Goal: Transaction & Acquisition: Purchase product/service

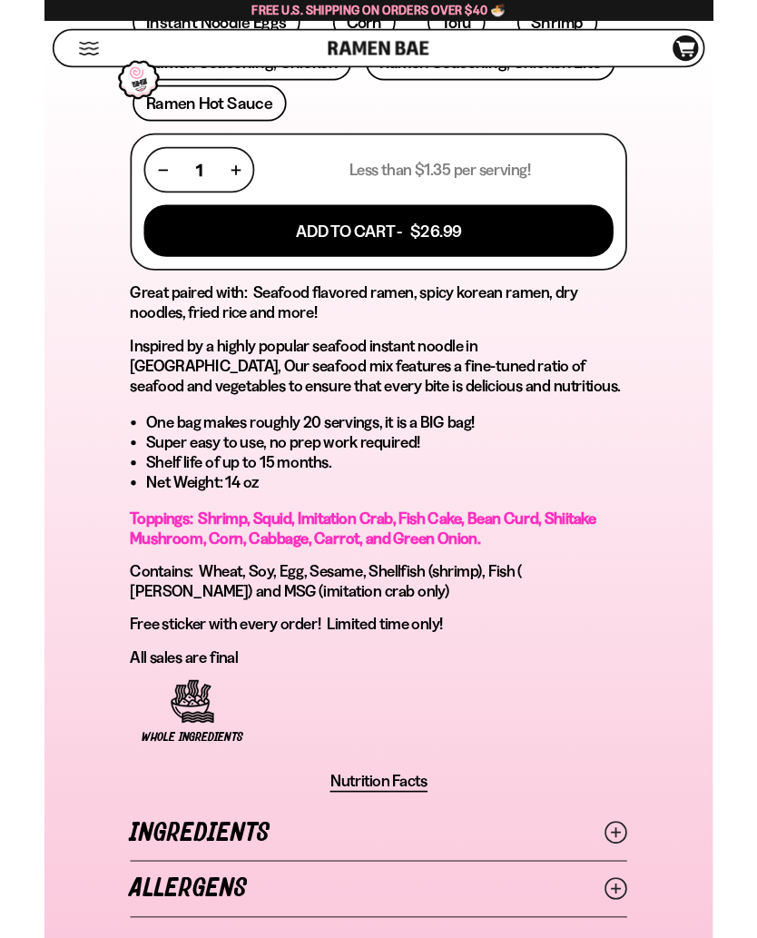
scroll to position [1070, 0]
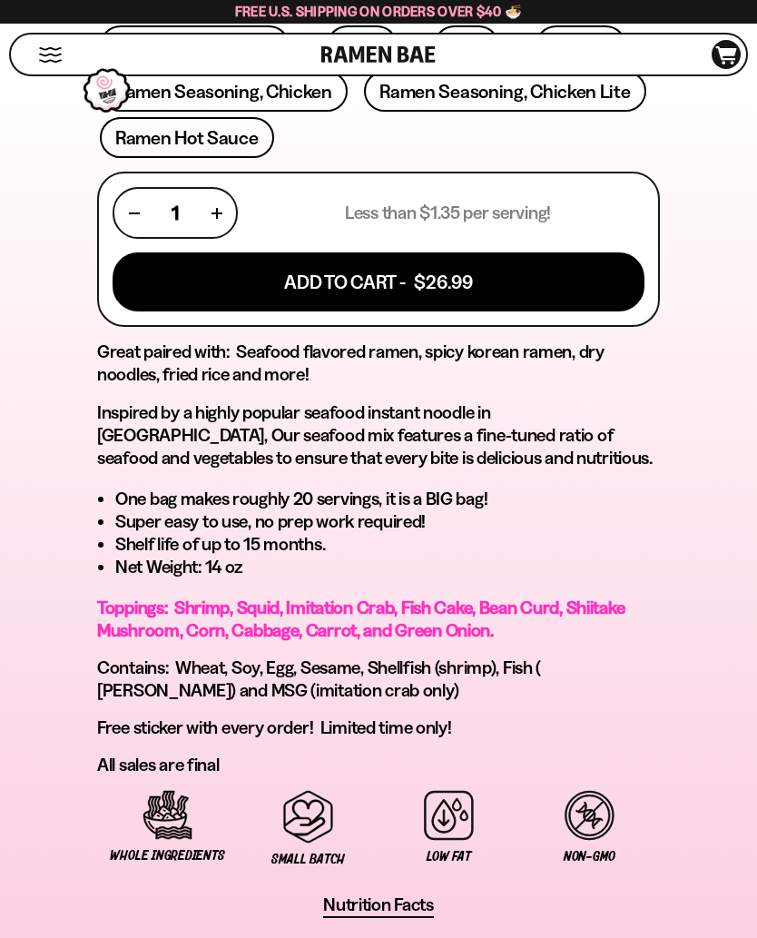
click at [336, 281] on button "Add To Cart - $26.99" at bounding box center [379, 281] width 532 height 59
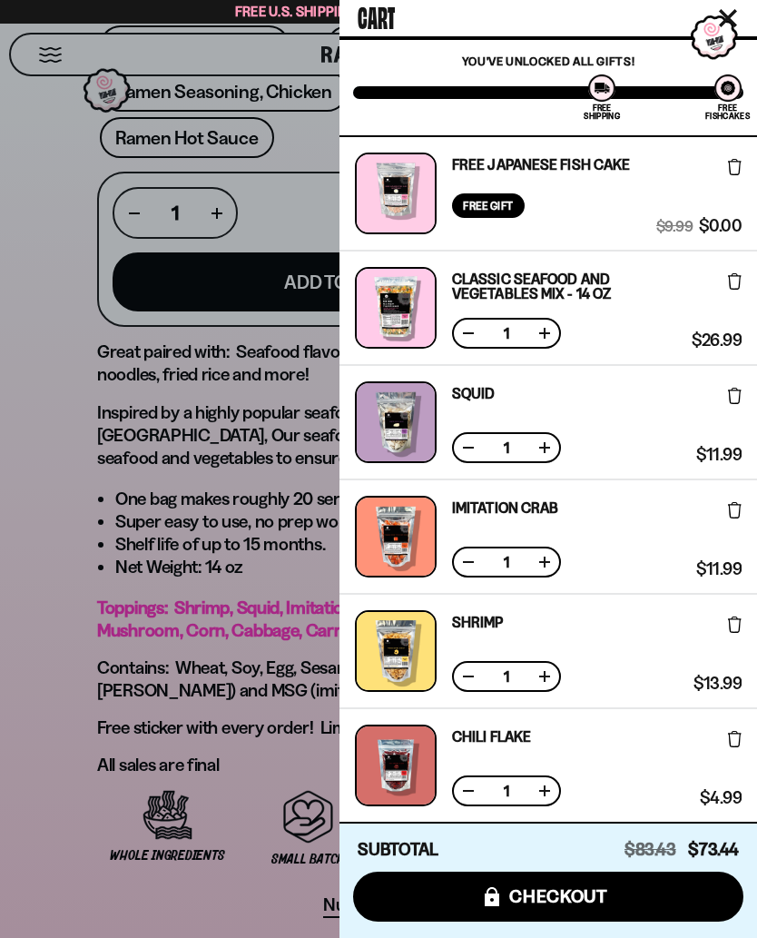
scroll to position [0, 0]
click at [33, 559] on div at bounding box center [378, 469] width 757 height 938
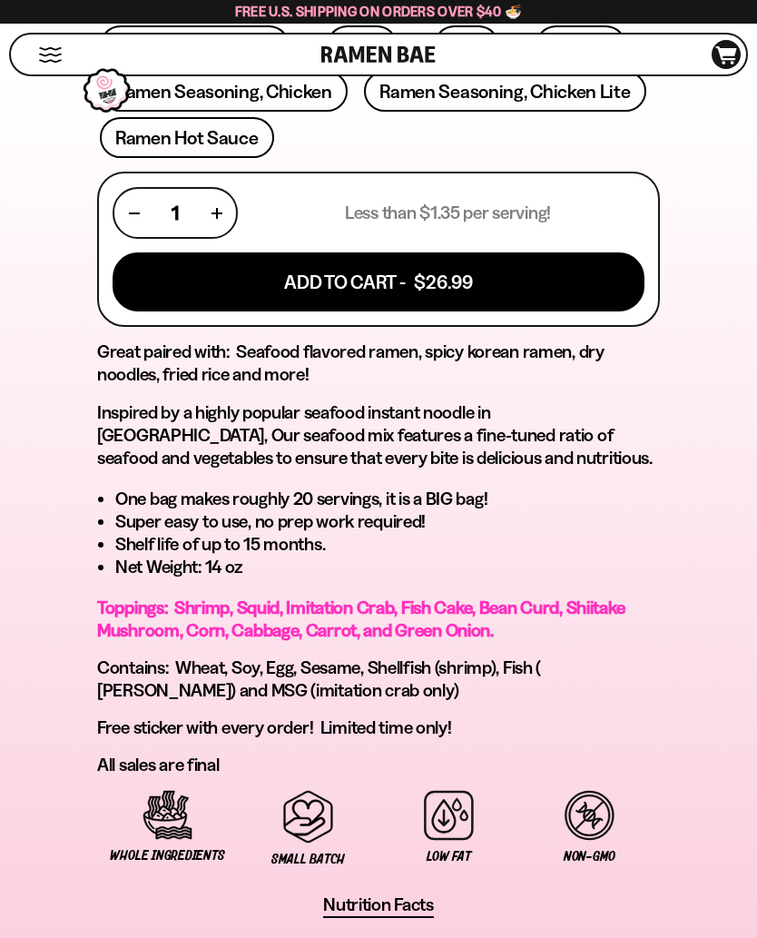
click at [29, 606] on div "2831 reviews Classic Seafood Mix 14oz (20 servings) FREE SHIPPING on all US ord…" at bounding box center [378, 345] width 741 height 1521
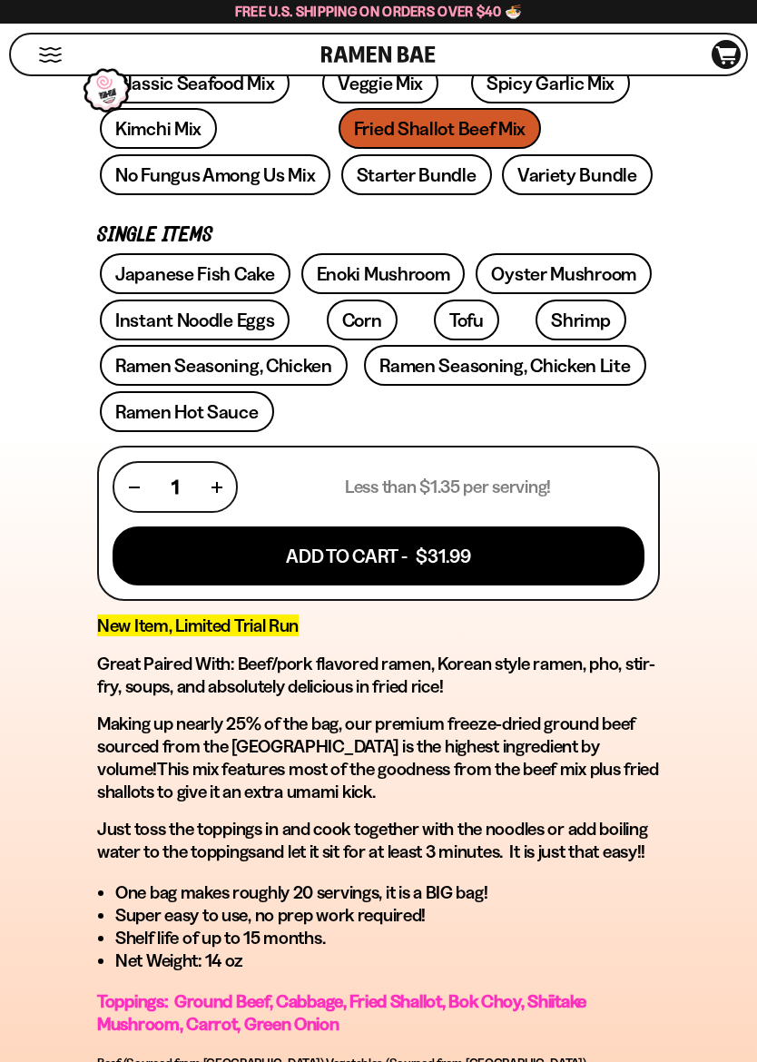
scroll to position [808, 0]
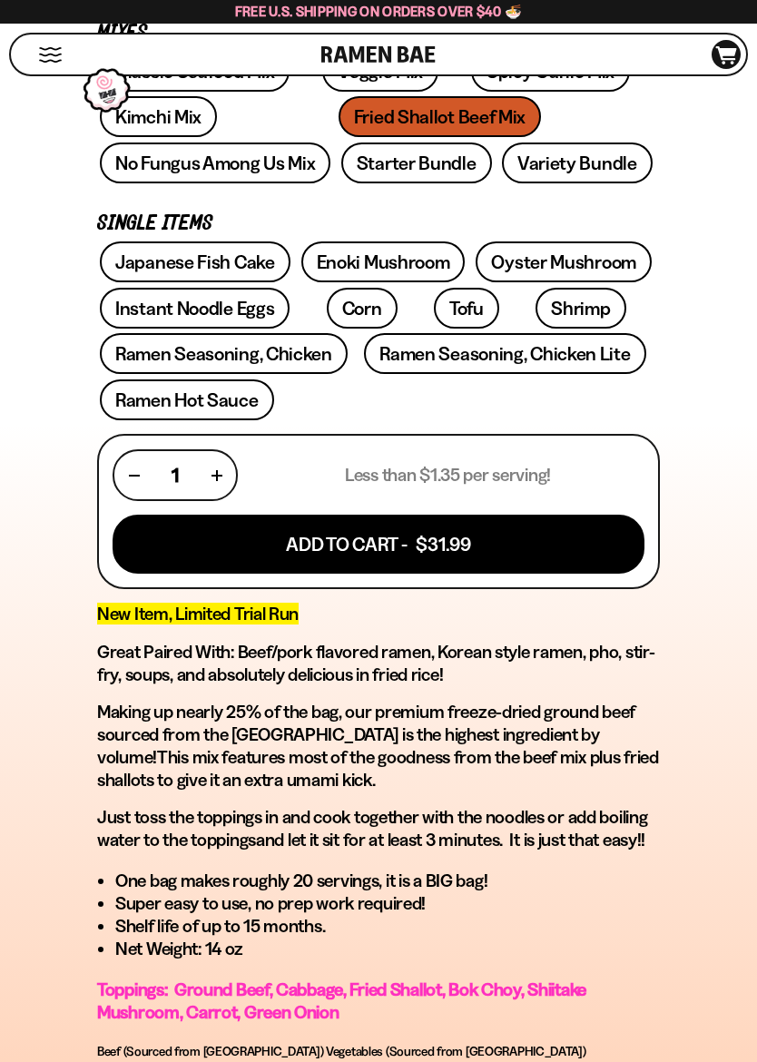
click at [304, 550] on button "Add To Cart - $31.99" at bounding box center [379, 544] width 532 height 59
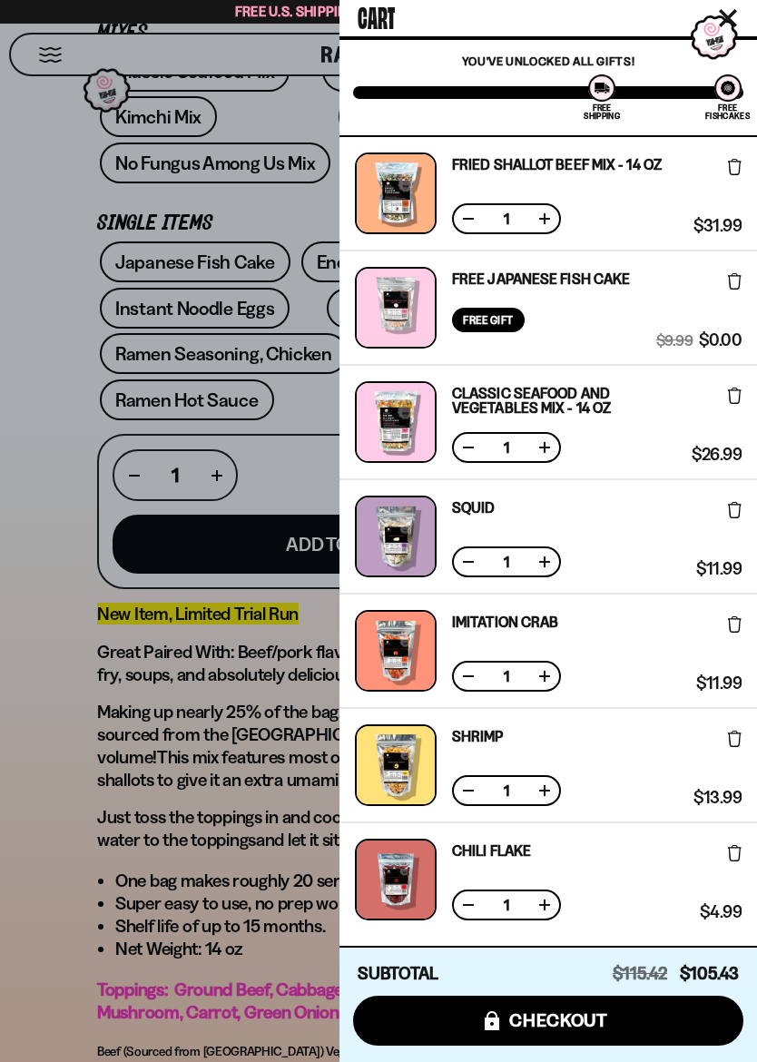
click at [8, 460] on div at bounding box center [378, 531] width 757 height 1062
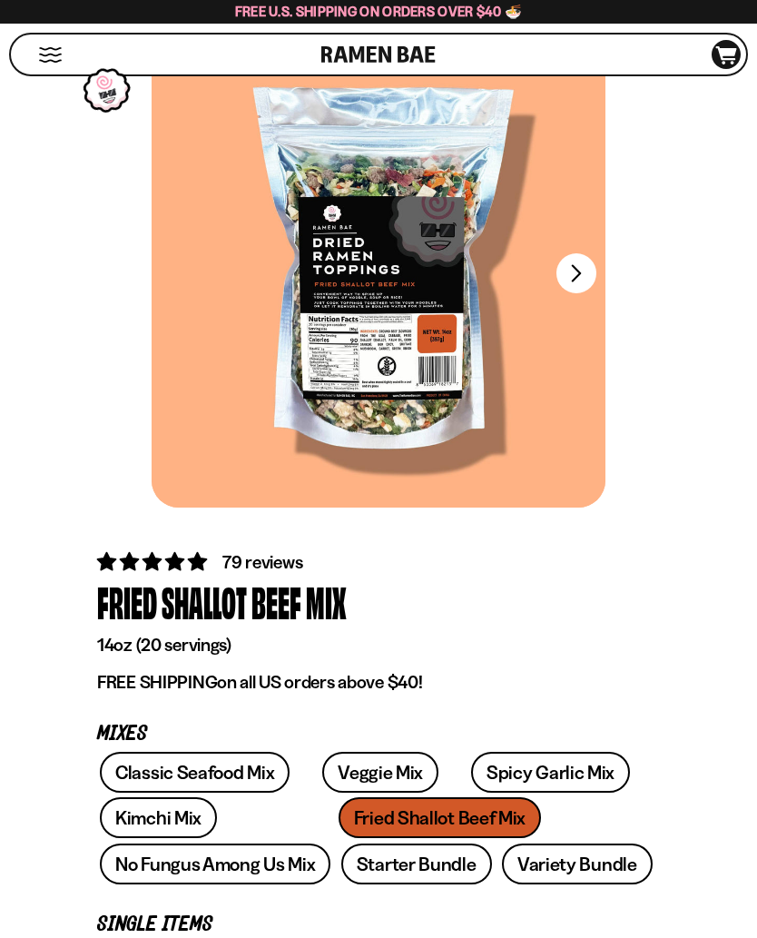
scroll to position [85, 0]
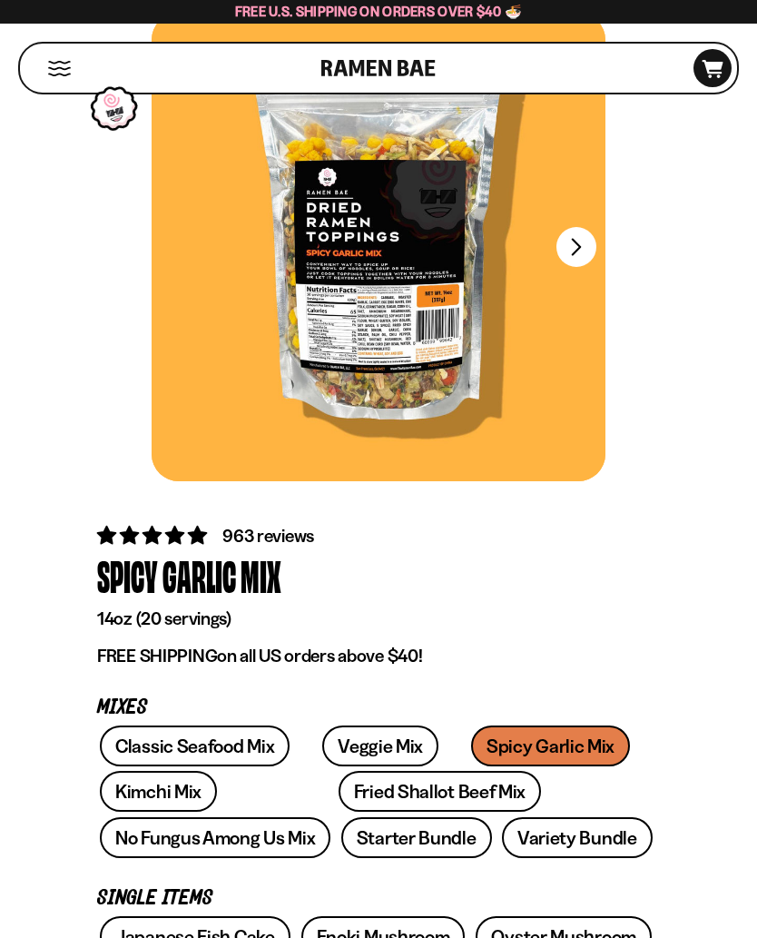
scroll to position [130, 0]
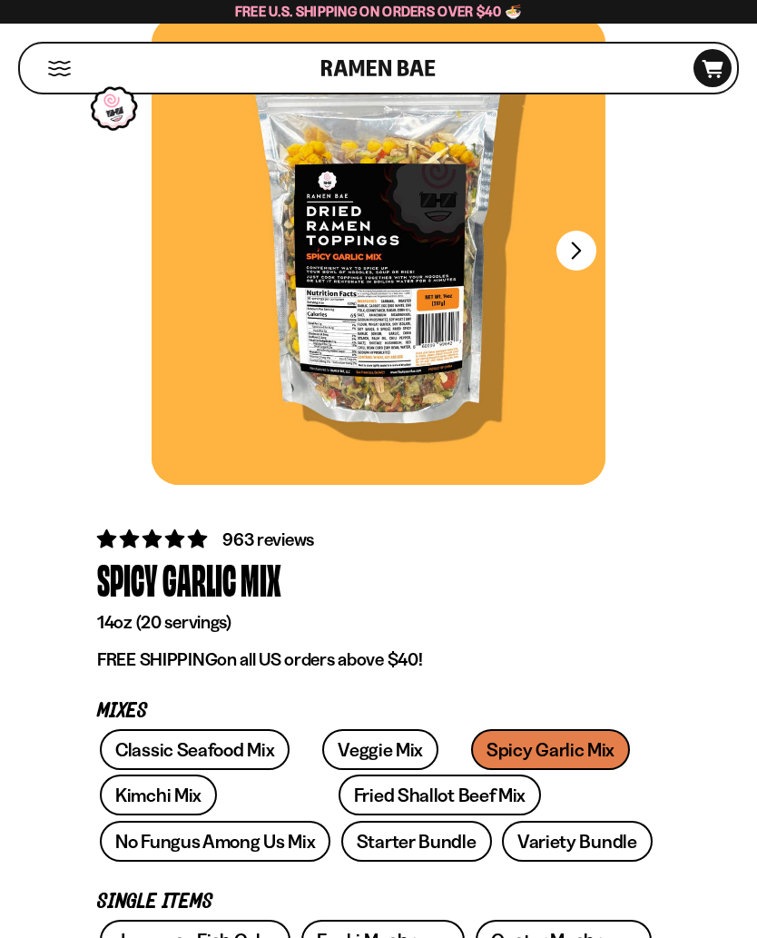
click at [721, 65] on icon at bounding box center [713, 69] width 21 height 18
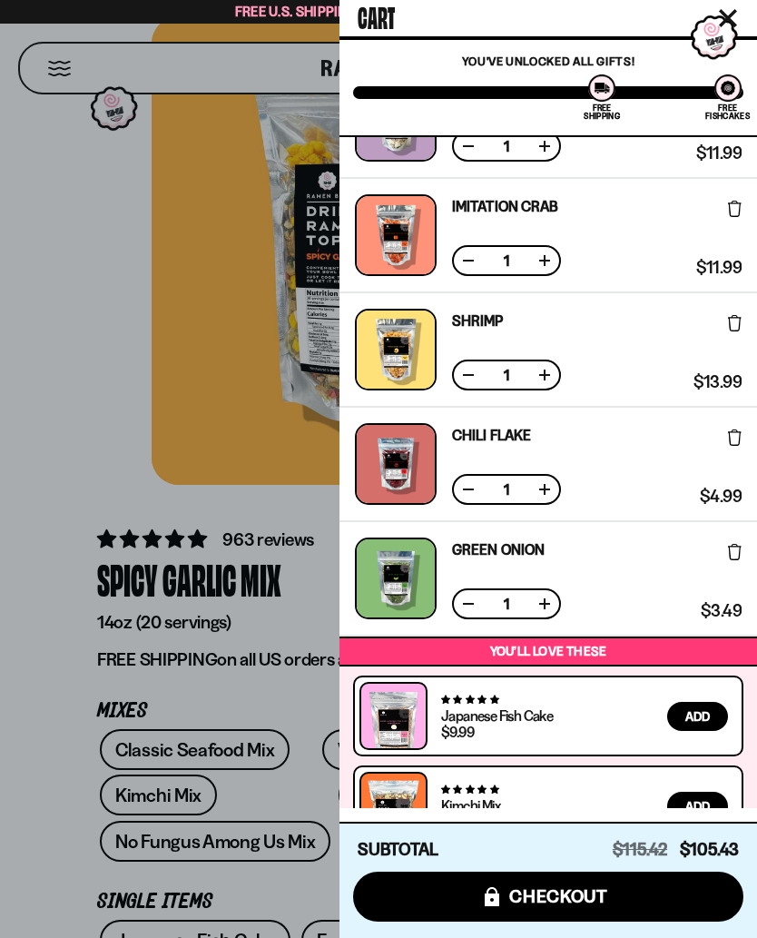
scroll to position [417, 0]
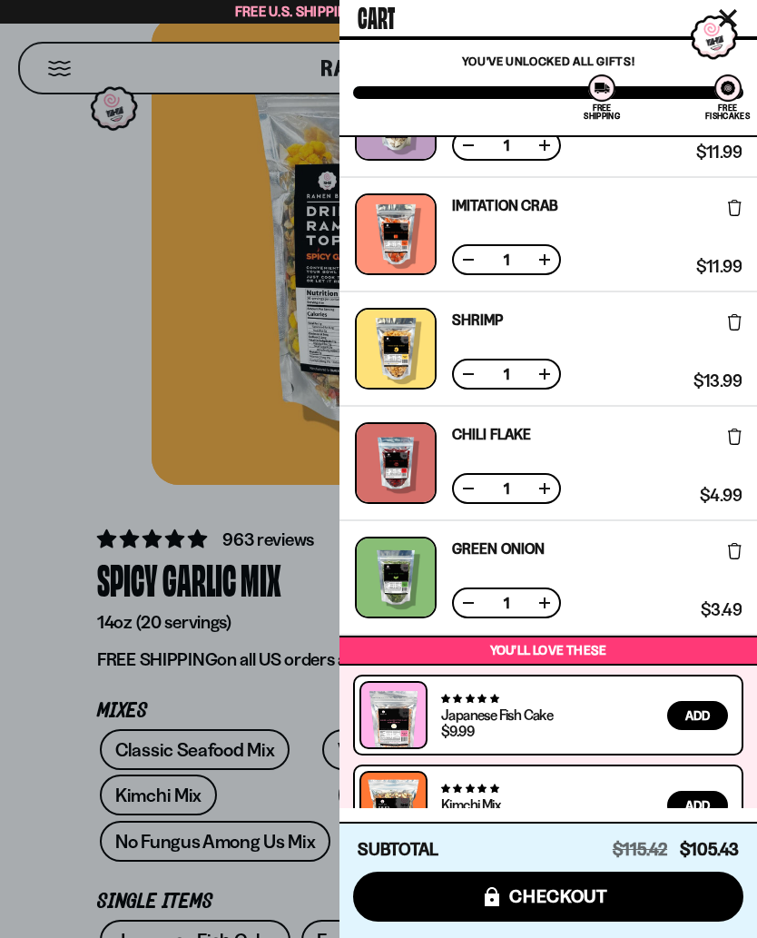
click at [56, 363] on div at bounding box center [378, 469] width 757 height 938
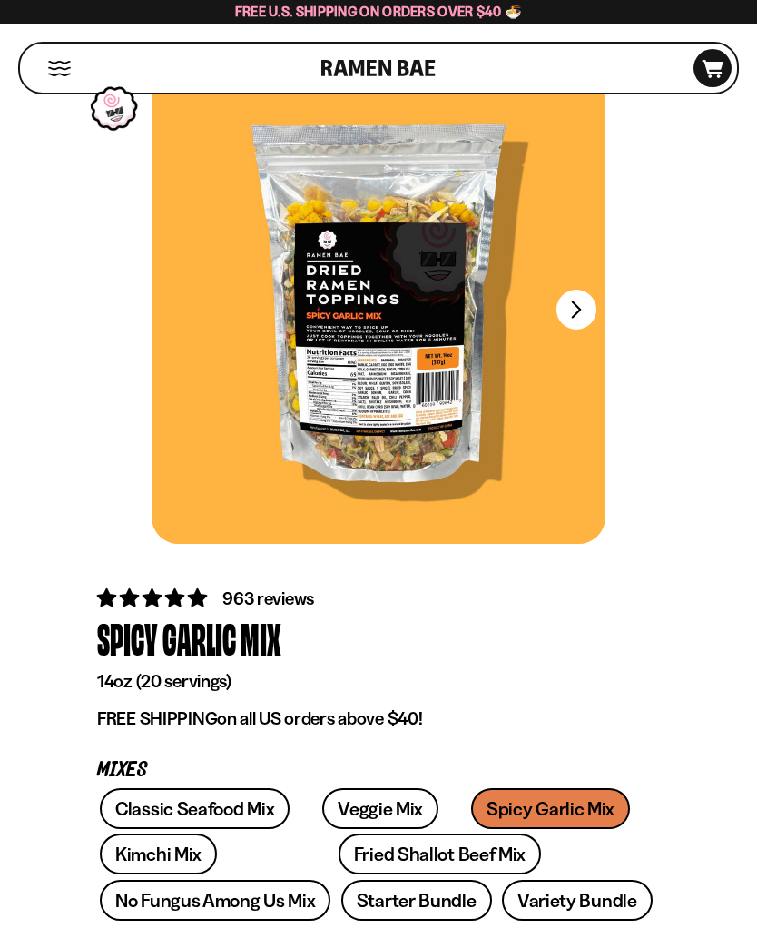
scroll to position [0, 0]
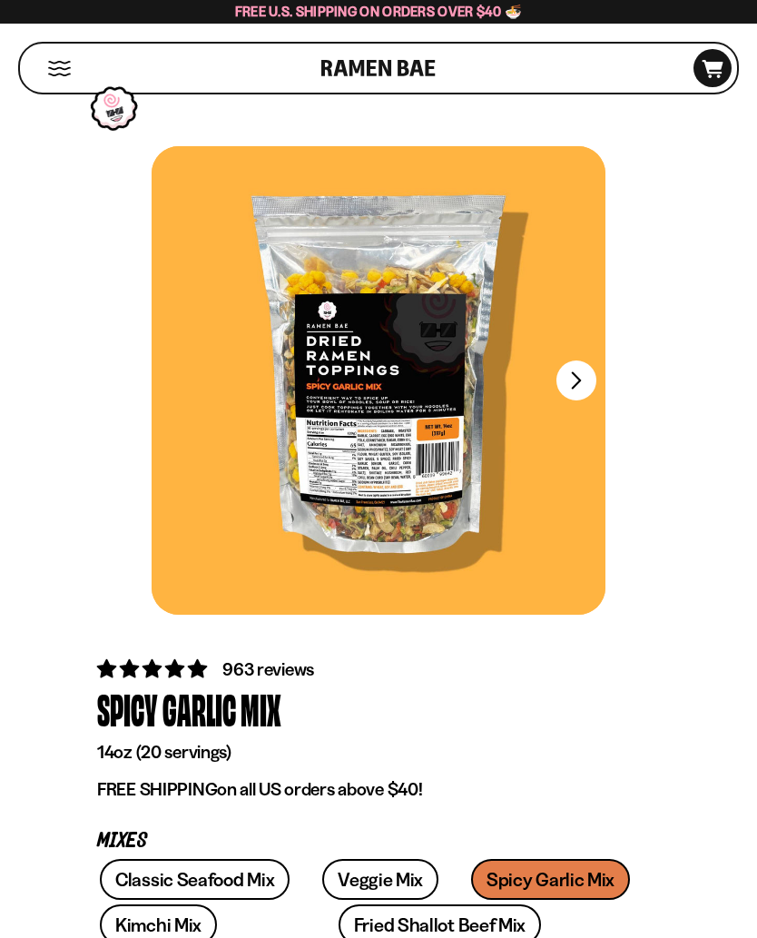
click at [60, 74] on button "Mobile Menu Trigger" at bounding box center [59, 68] width 25 height 15
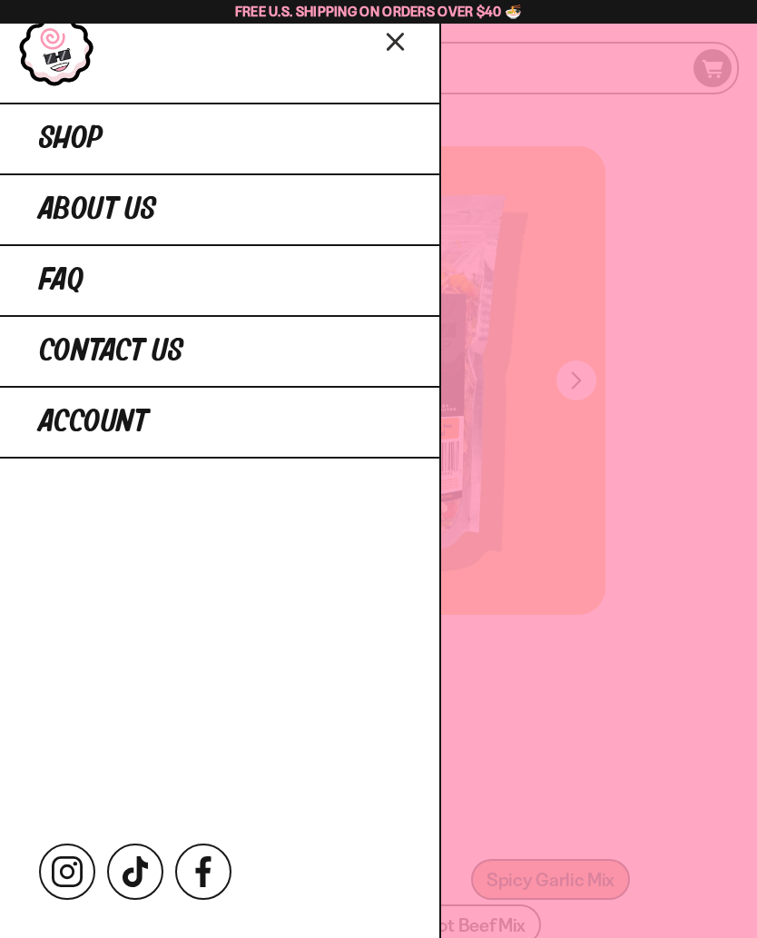
click at [73, 139] on span "Shop" at bounding box center [71, 139] width 64 height 33
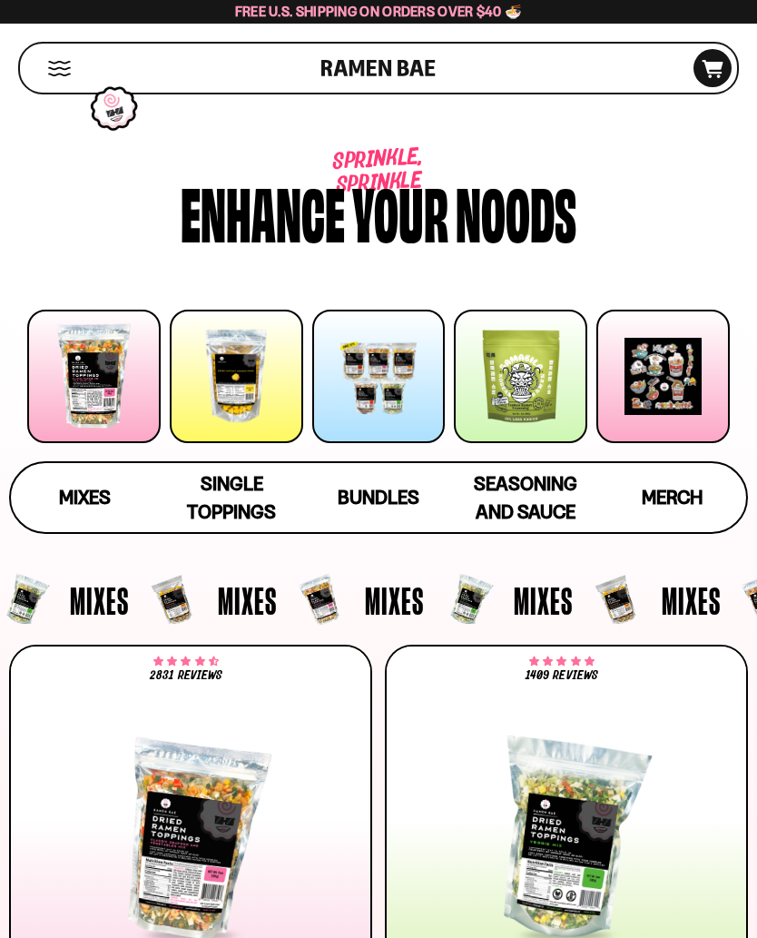
click at [548, 486] on span "Seasoning and Sauce" at bounding box center [525, 497] width 103 height 51
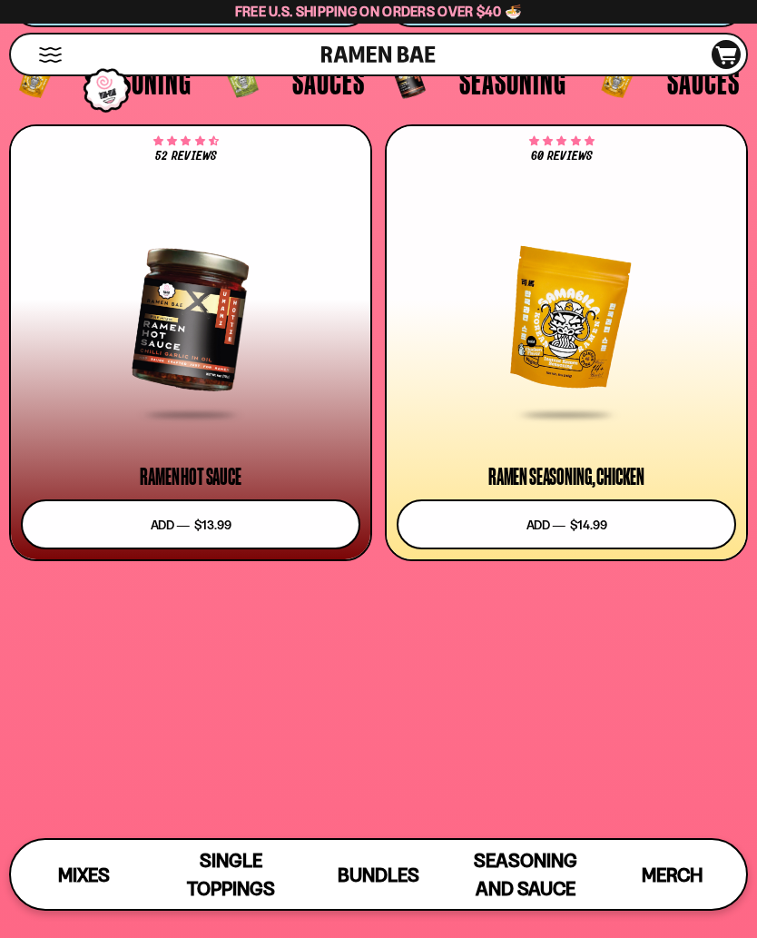
scroll to position [7194, 0]
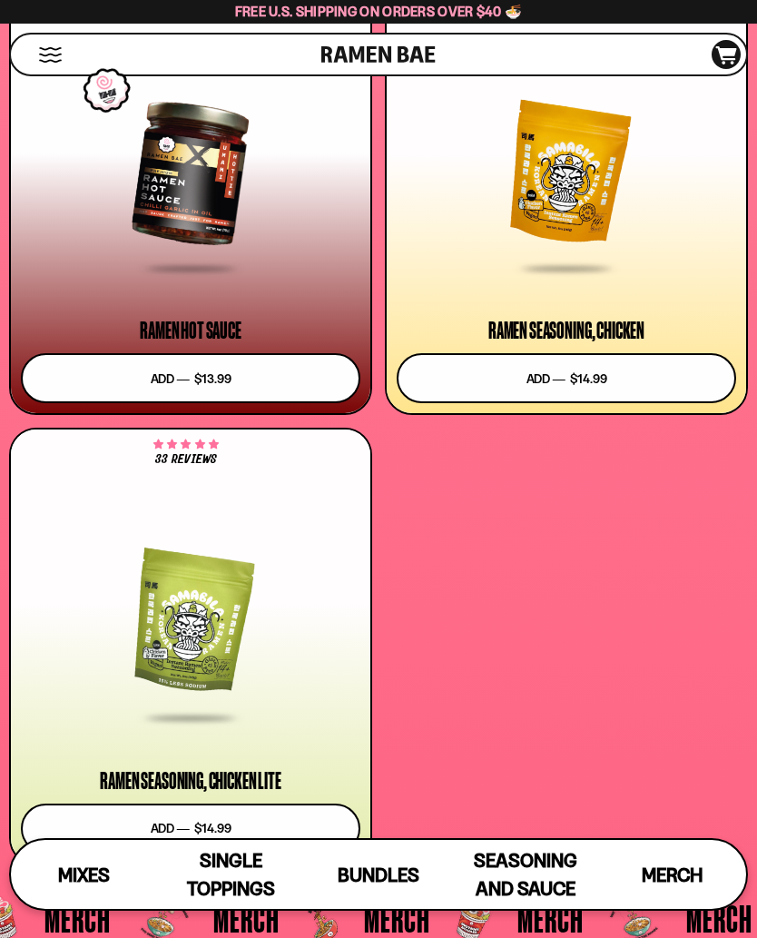
click at [555, 230] on div at bounding box center [567, 173] width 340 height 194
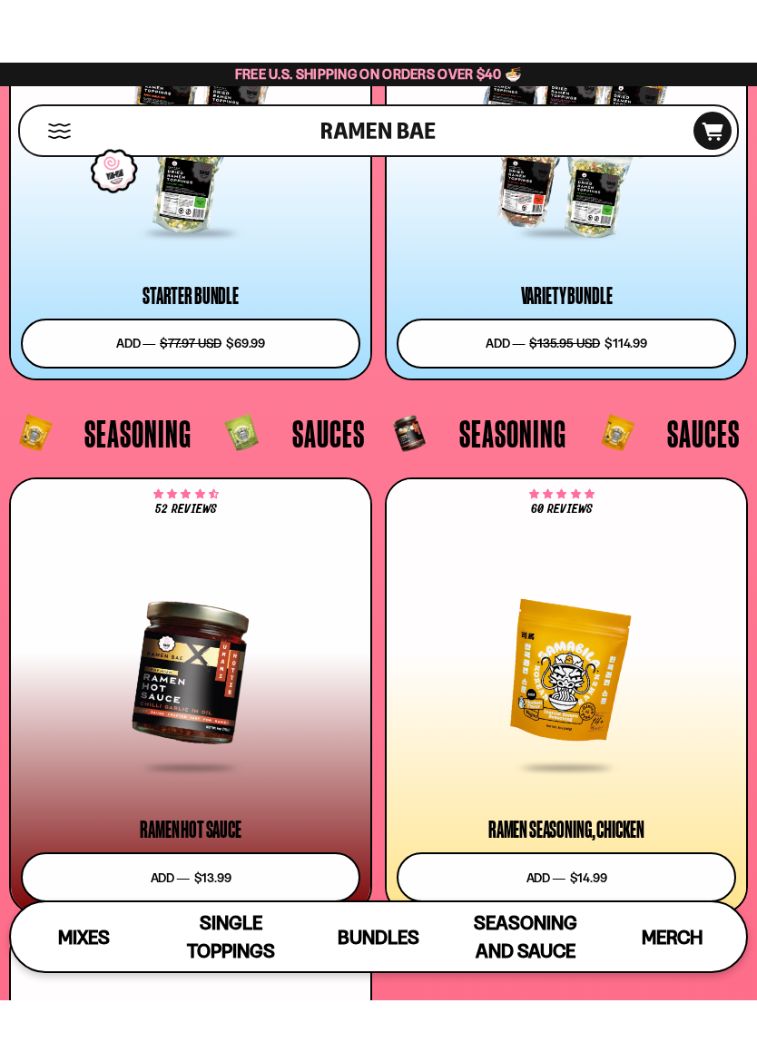
scroll to position [6751, 0]
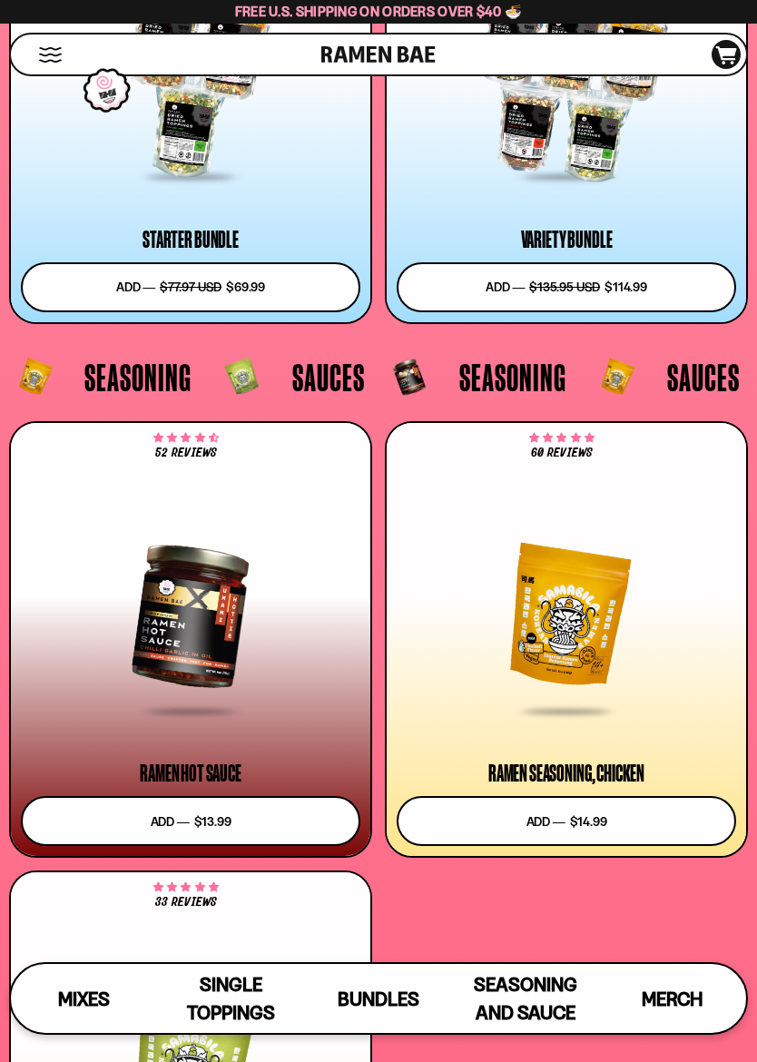
click at [514, 372] on span "Seasoning" at bounding box center [512, 377] width 107 height 38
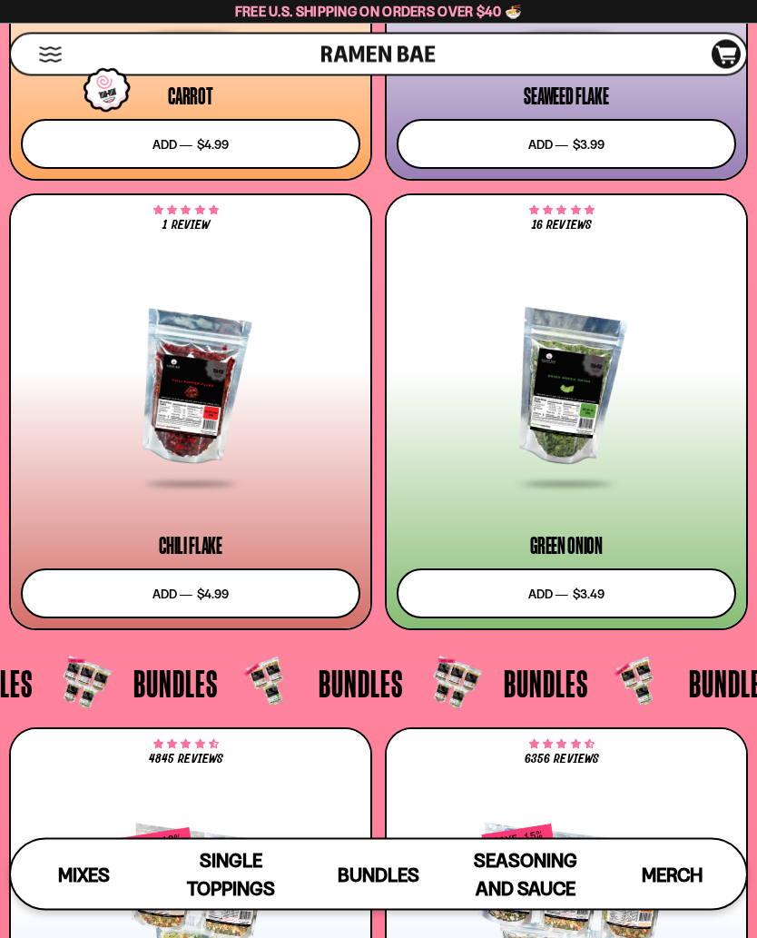
scroll to position [5910, 0]
click at [539, 448] on div at bounding box center [567, 388] width 340 height 194
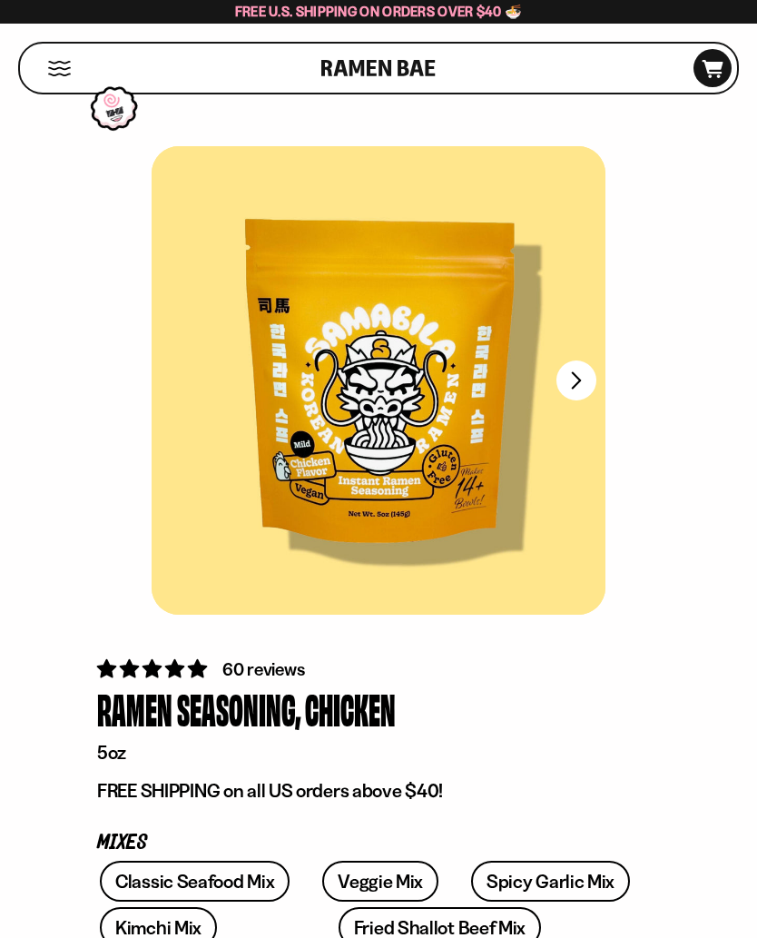
click at [707, 69] on icon at bounding box center [713, 69] width 21 height 18
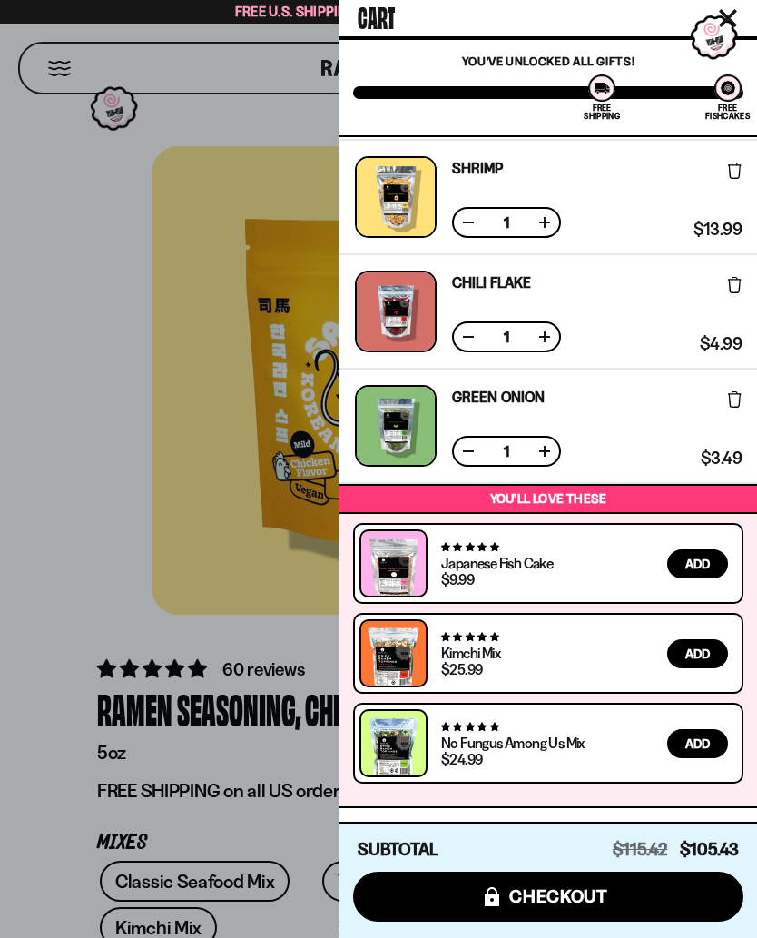
scroll to position [568, 0]
click at [408, 431] on div at bounding box center [396, 426] width 82 height 82
click at [413, 433] on div at bounding box center [396, 426] width 82 height 82
click at [98, 408] on div at bounding box center [378, 469] width 757 height 938
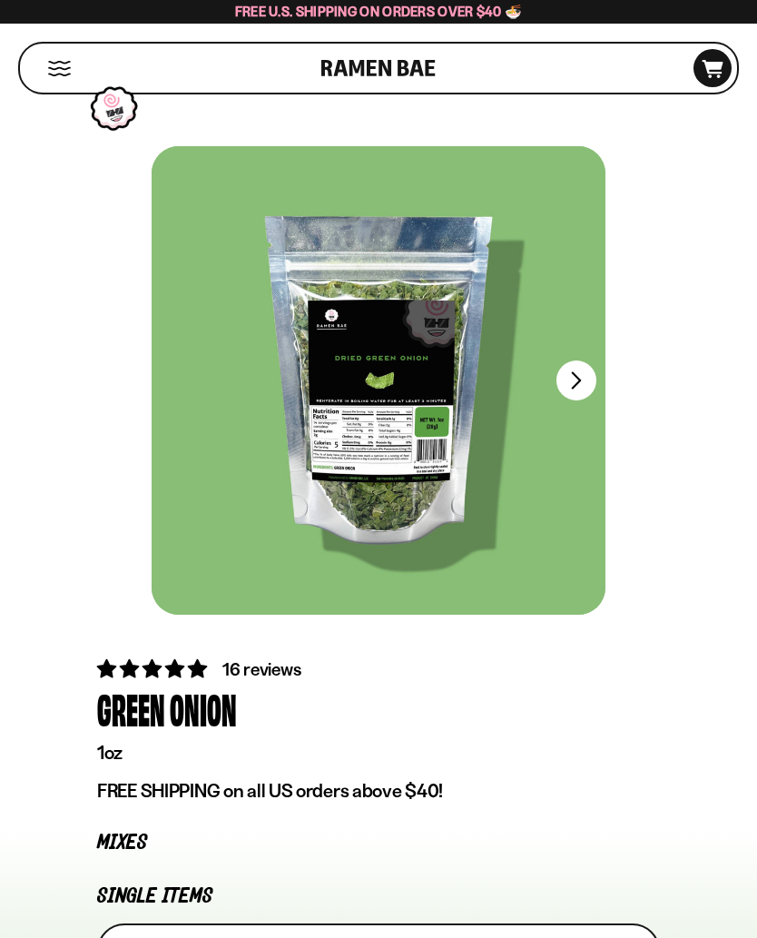
click at [586, 384] on button "FADCB6FD-DFAB-4417-9F21-029242090B77" at bounding box center [577, 380] width 40 height 40
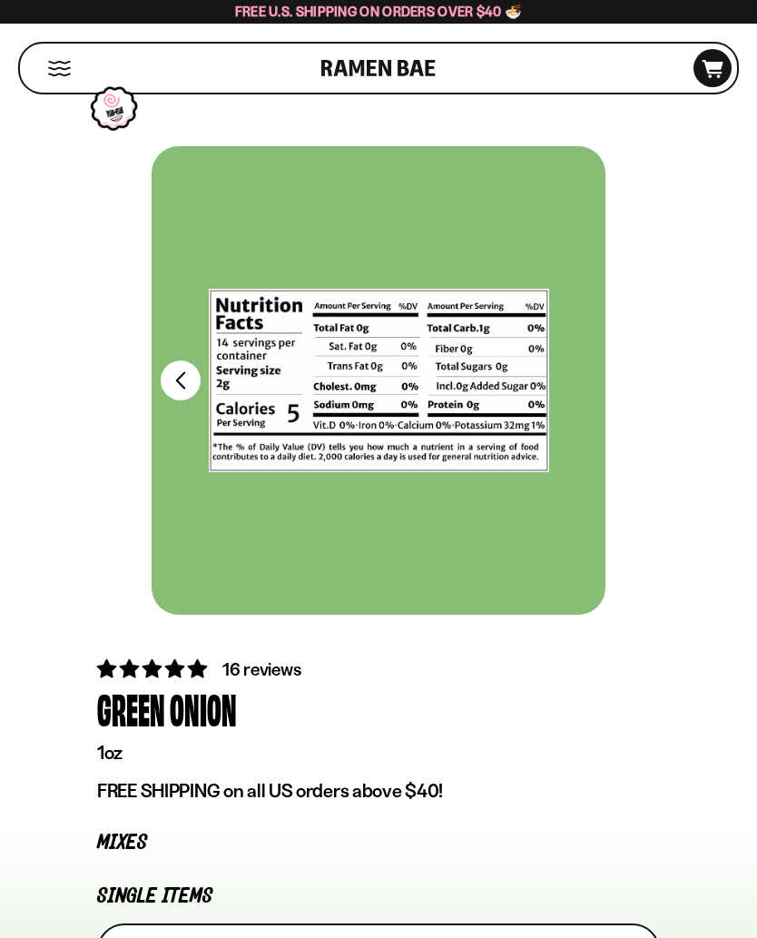
click at [178, 376] on button "FADCB6FD-DFAB-4417-9F21-029242090B77" at bounding box center [181, 380] width 40 height 40
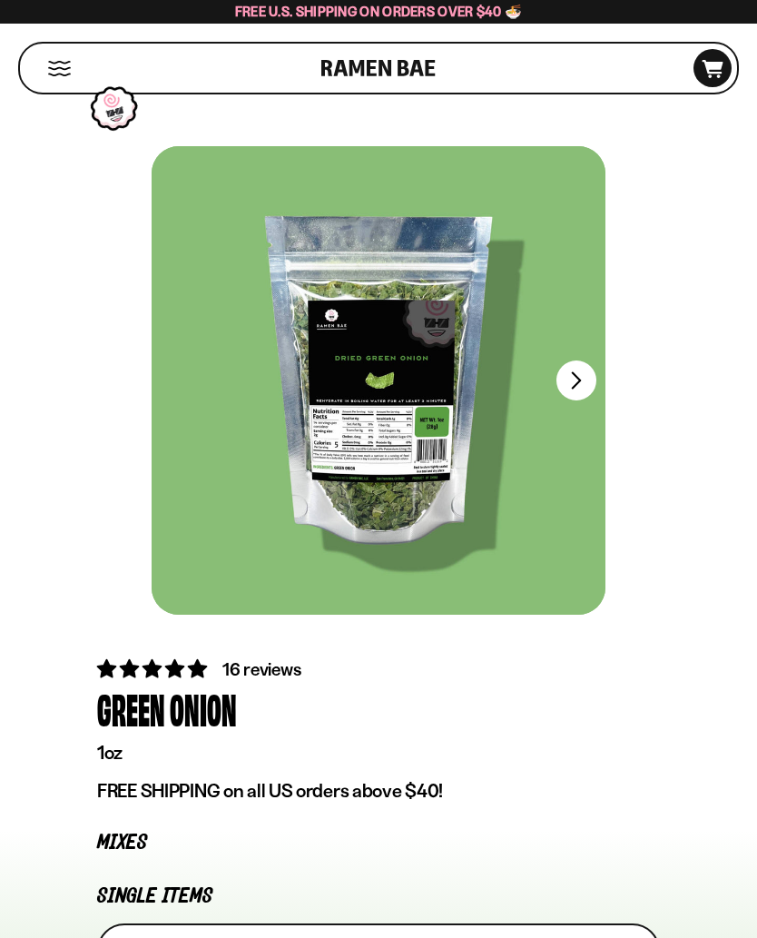
click at [705, 66] on icon "D0381C2F-513E-4F90-8A41-6F0A75DCBAAA" at bounding box center [712, 69] width 49 height 18
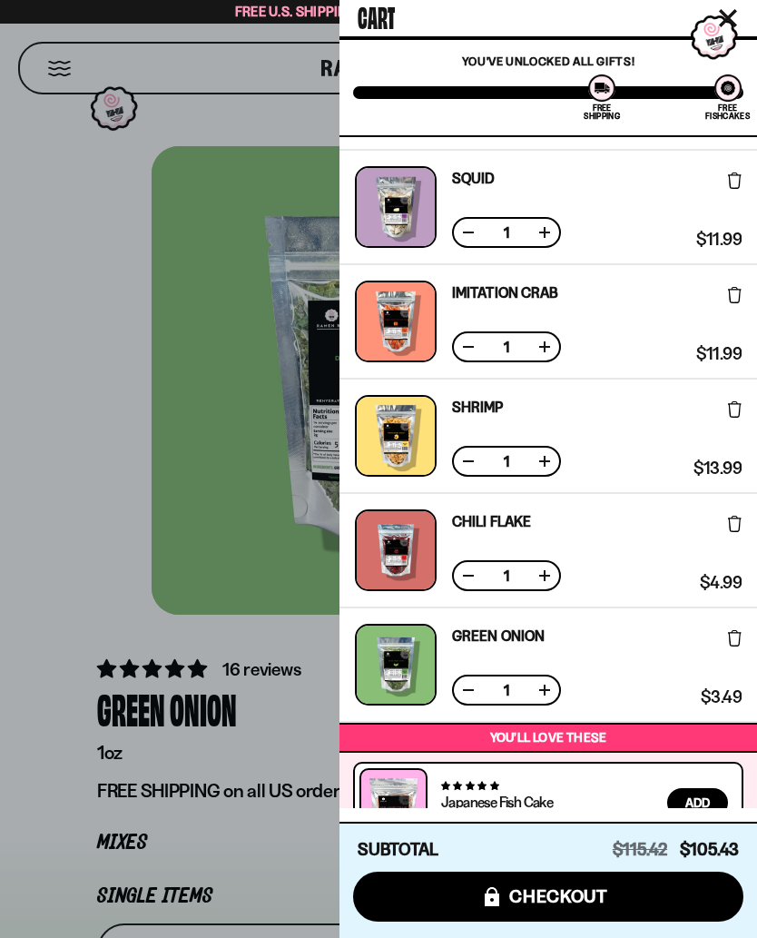
scroll to position [320, 0]
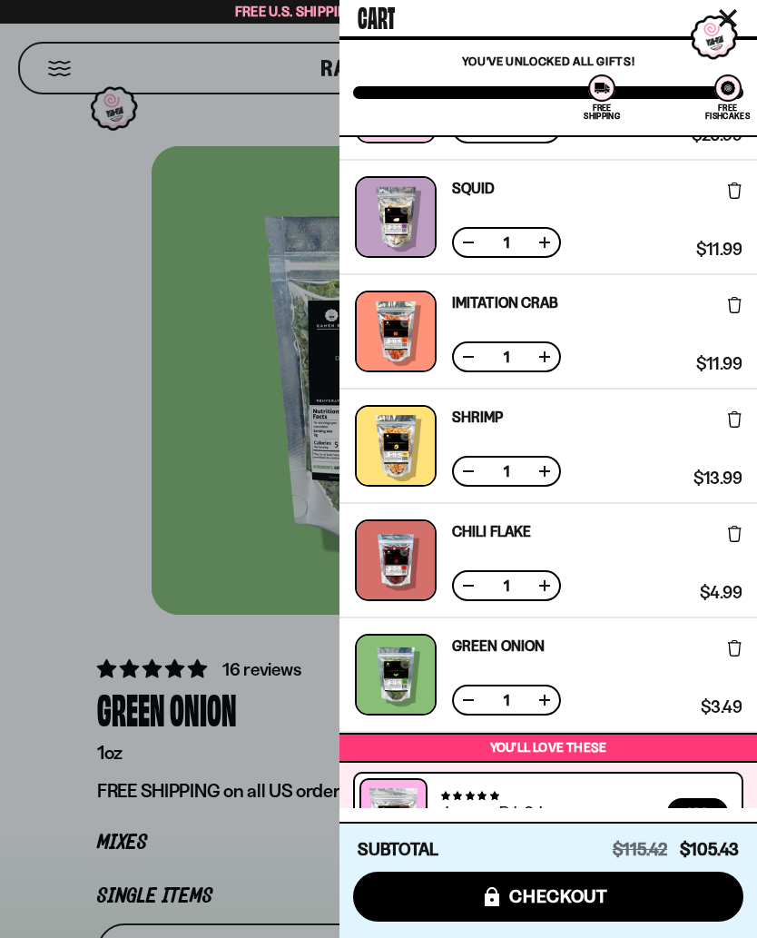
click at [546, 703] on button at bounding box center [545, 700] width 18 height 18
click at [87, 492] on div at bounding box center [378, 469] width 757 height 938
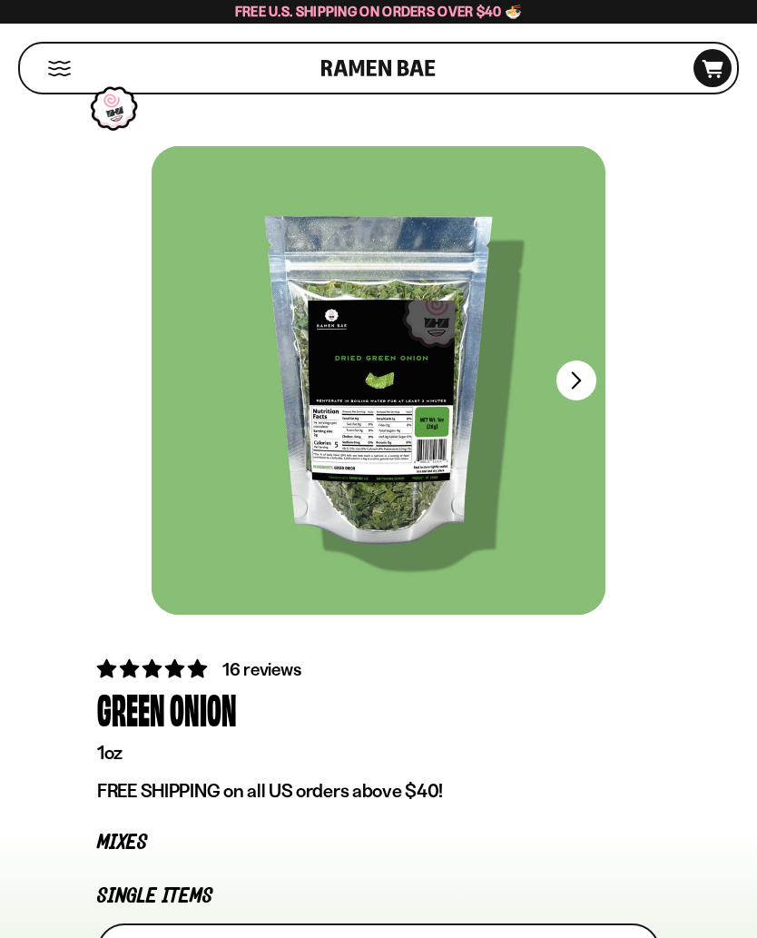
click at [674, 53] on div "Cart D0381C2F-513E-4F90-8A41-6F0A75DCBAAA" at bounding box center [698, 68] width 66 height 49
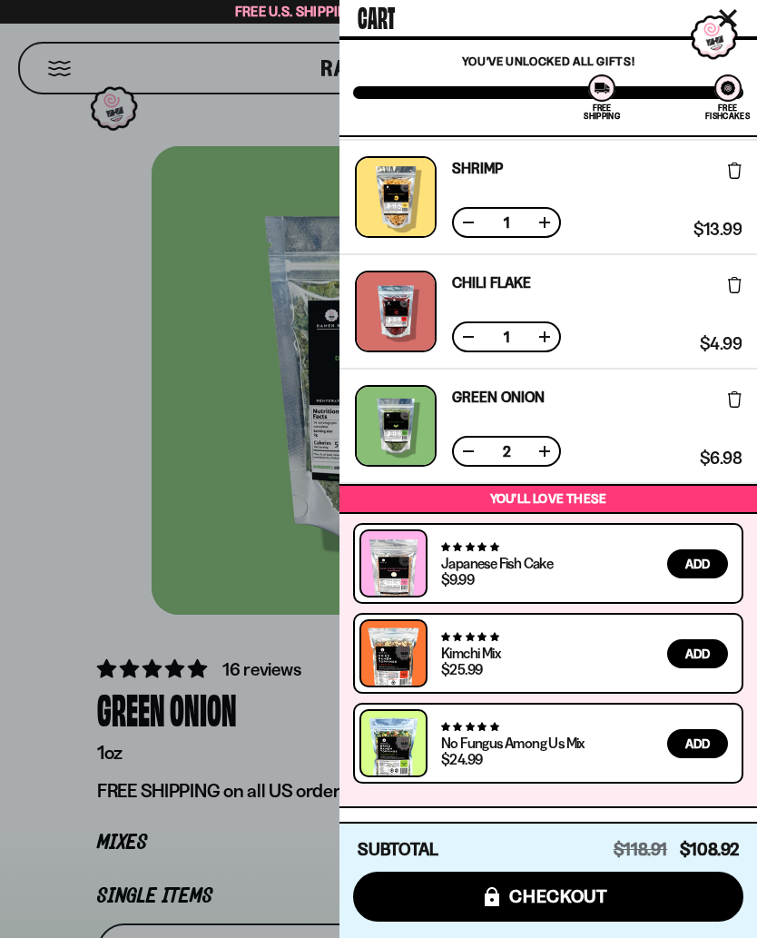
scroll to position [568, 0]
click at [555, 900] on span "checkout" at bounding box center [558, 896] width 99 height 20
